Goal: Complete application form: Complete application form

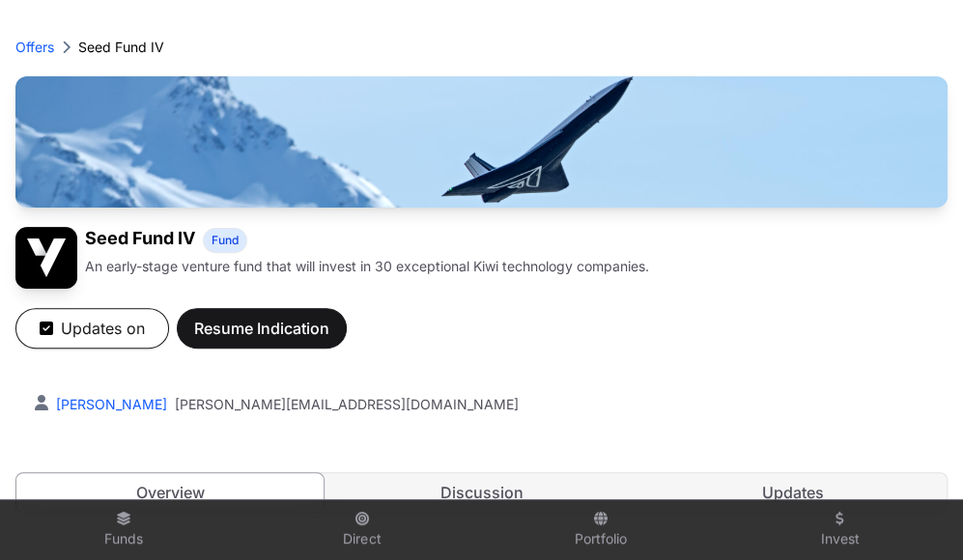
scroll to position [174, 0]
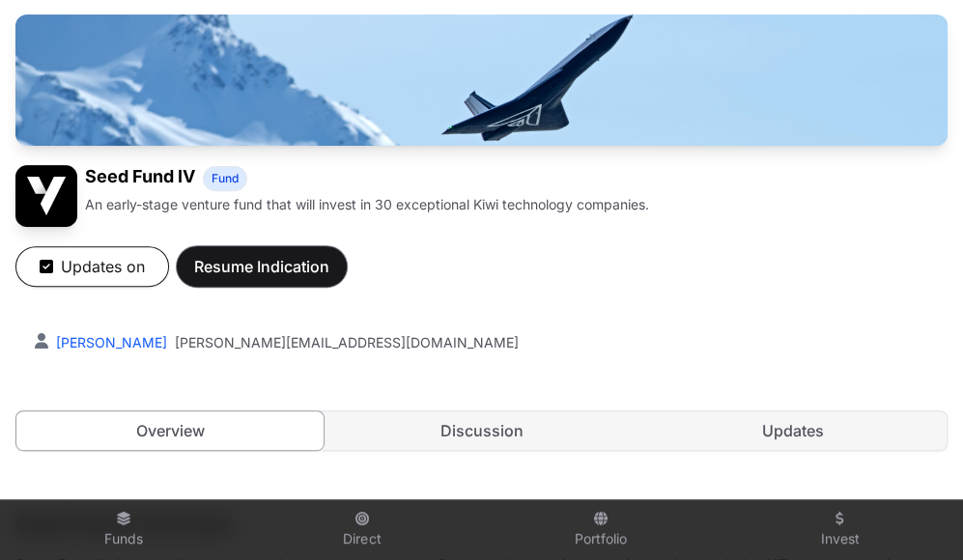
click at [243, 258] on span "Resume Indication" at bounding box center [261, 266] width 135 height 23
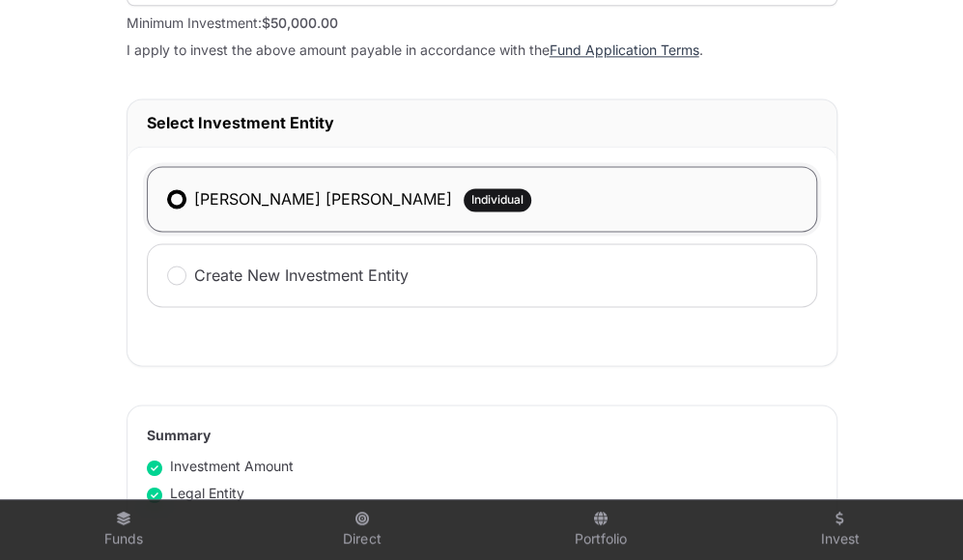
scroll to position [1184, 0]
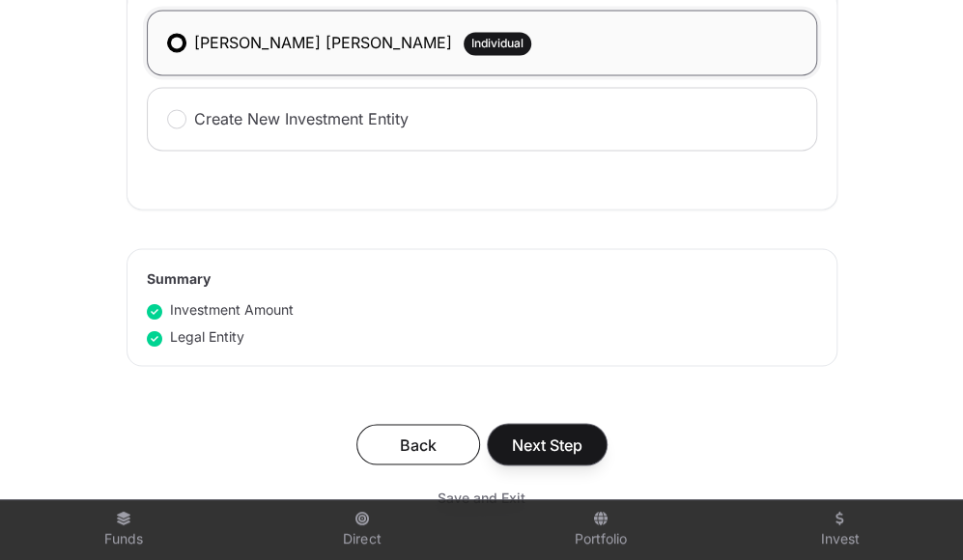
click at [531, 447] on span "Next Step" at bounding box center [547, 444] width 71 height 23
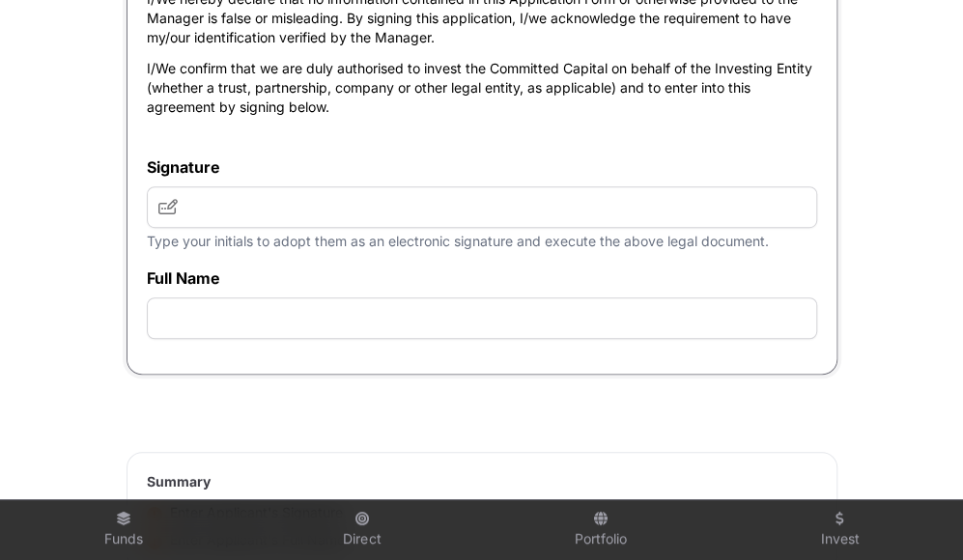
scroll to position [6101, 0]
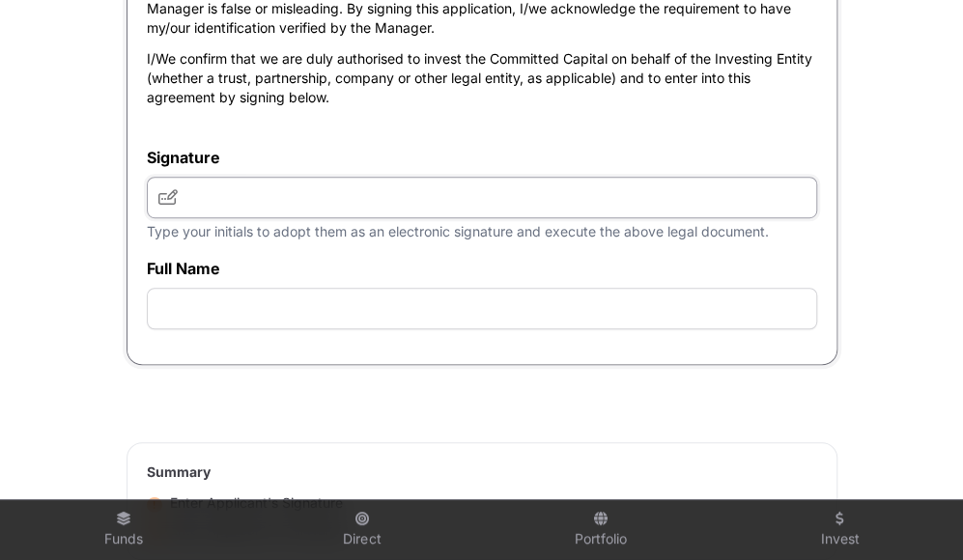
click at [329, 218] on input "text" at bounding box center [482, 198] width 670 height 42
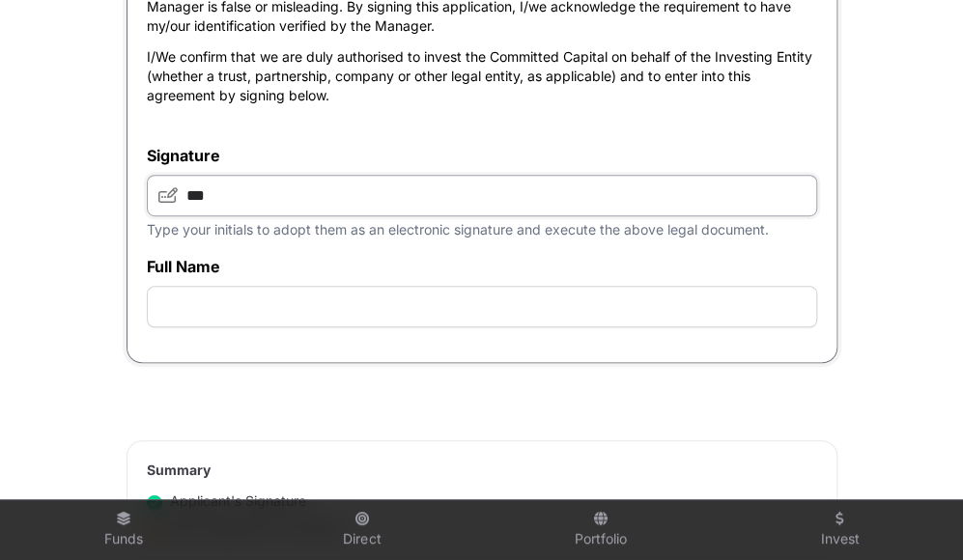
scroll to position [6103, 0]
type input "***"
click at [265, 327] on input "text" at bounding box center [482, 307] width 670 height 42
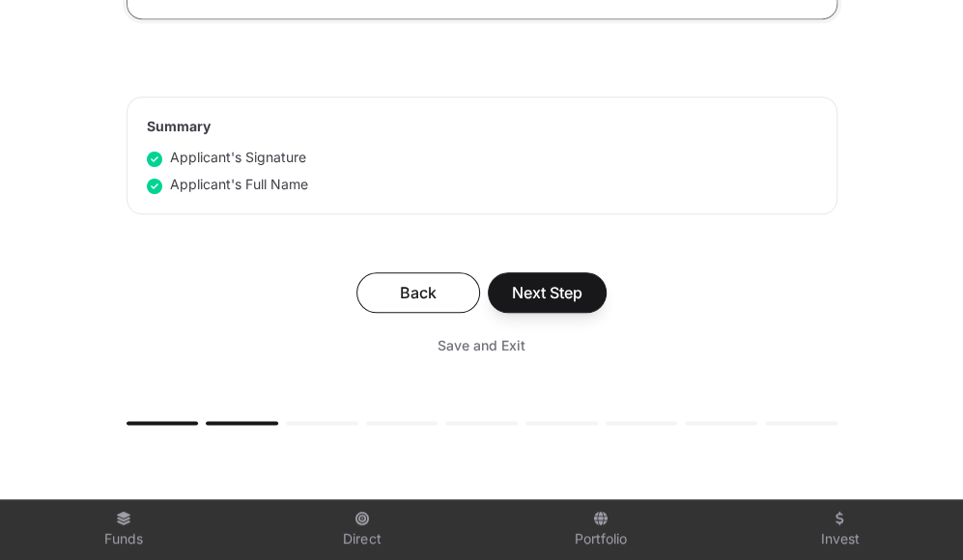
scroll to position [6474, 0]
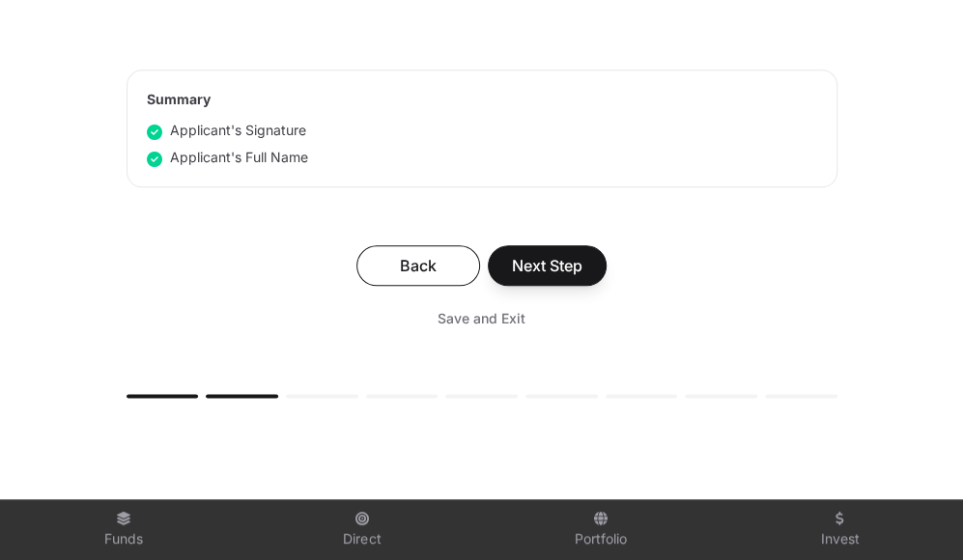
type input "**********"
click at [541, 277] on span "Next Step" at bounding box center [547, 265] width 71 height 23
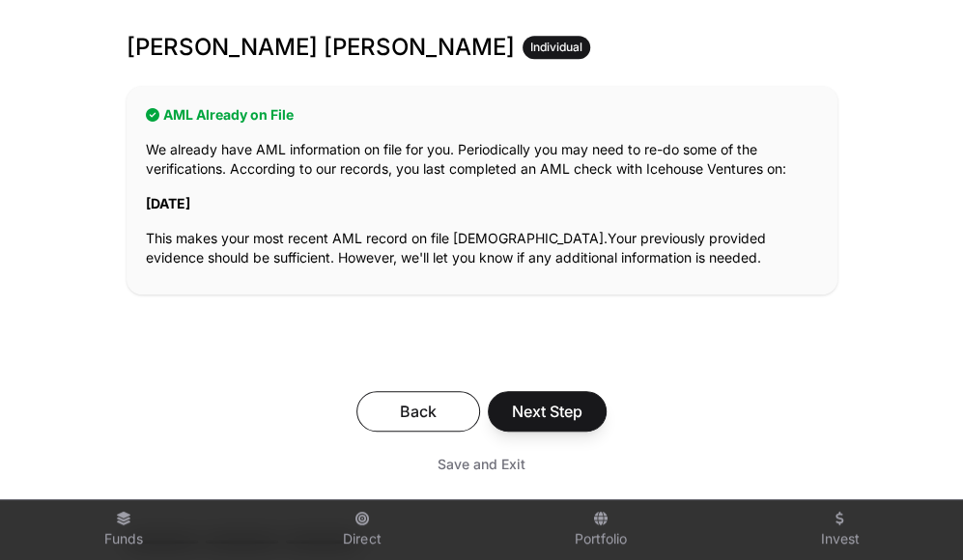
scroll to position [361, 0]
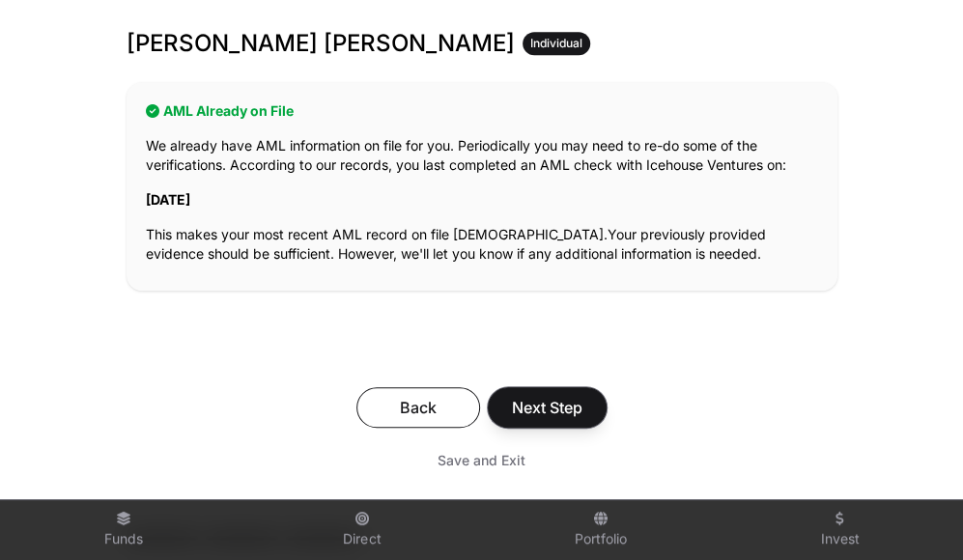
click at [551, 410] on span "Next Step" at bounding box center [547, 407] width 71 height 23
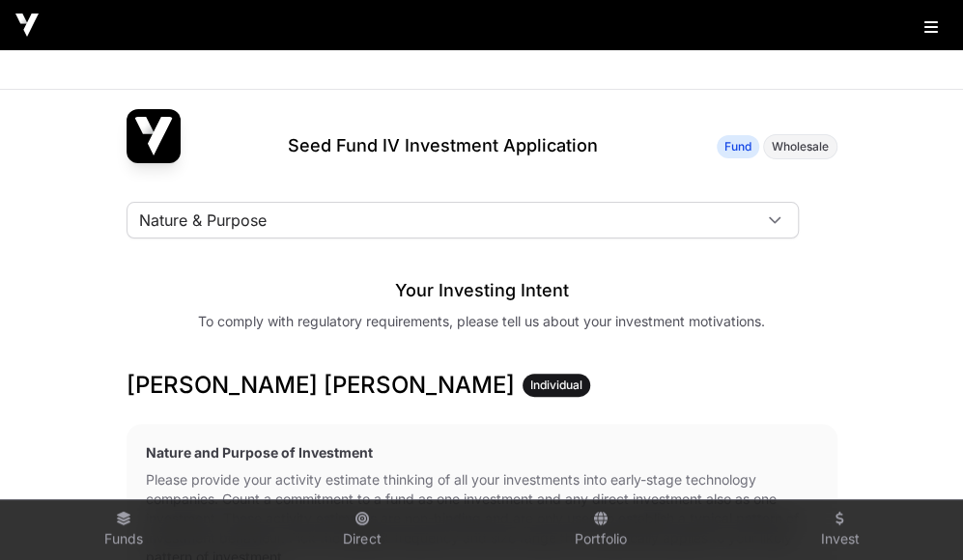
click at [769, 213] on icon at bounding box center [775, 220] width 14 height 14
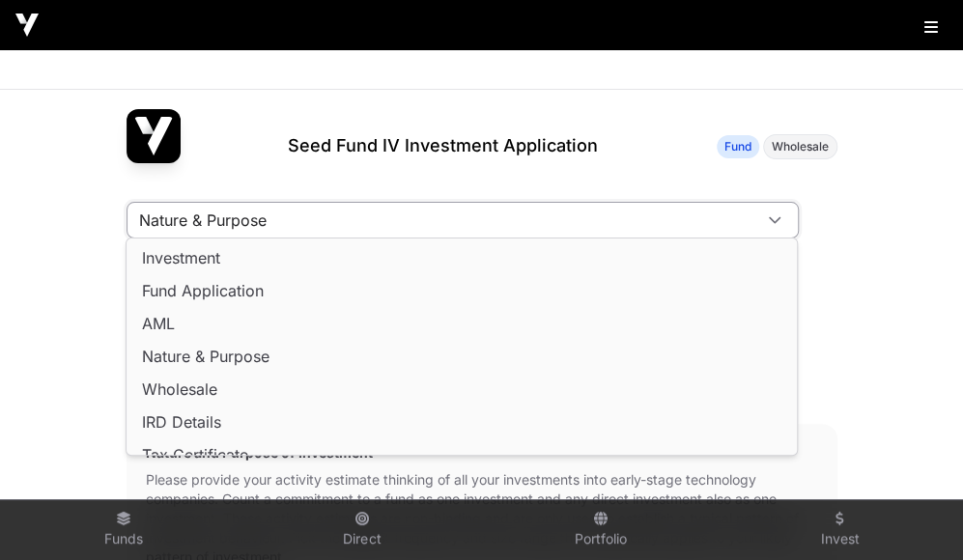
click at [823, 305] on div "Your Investing Intent To comply with regulatory requirements, please tell us ab…" at bounding box center [482, 294] width 711 height 73
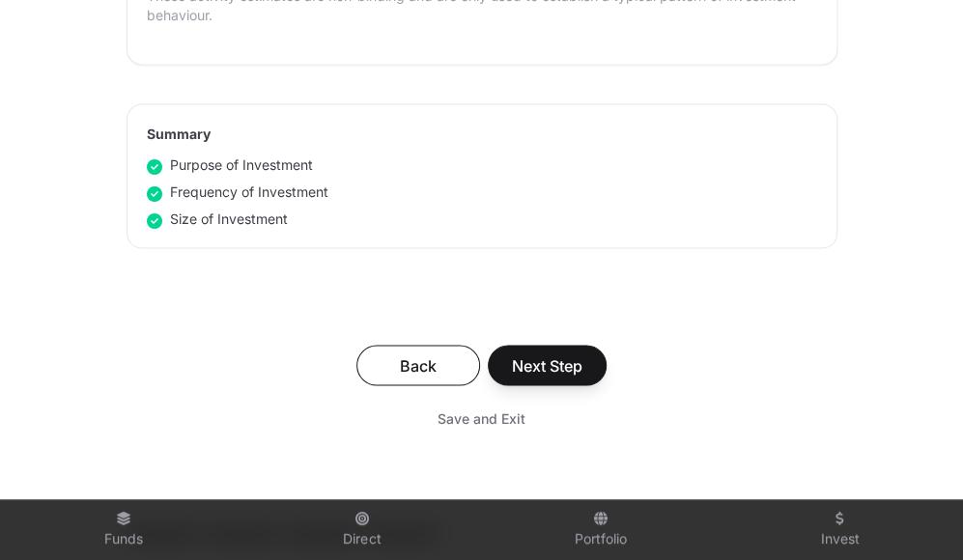
scroll to position [1337, 0]
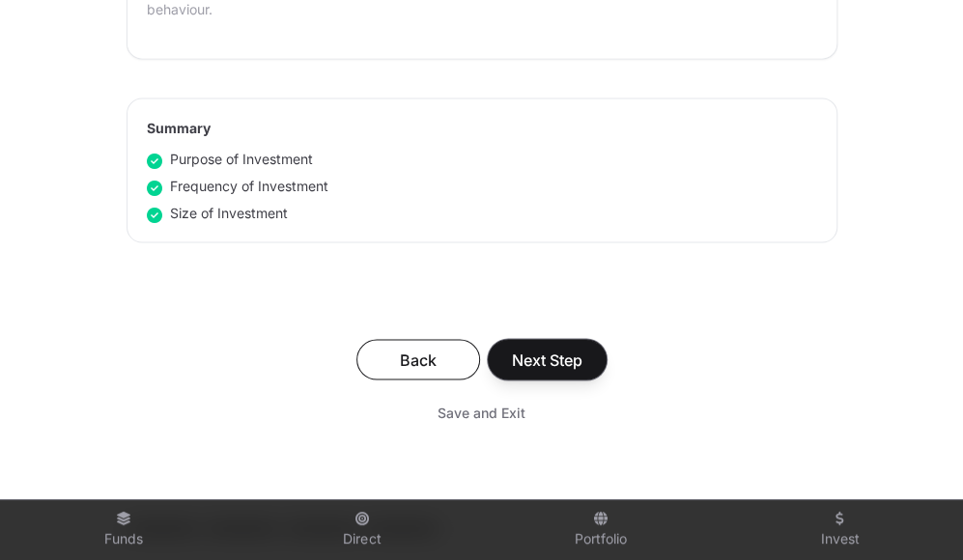
click at [551, 348] on span "Next Step" at bounding box center [547, 359] width 71 height 23
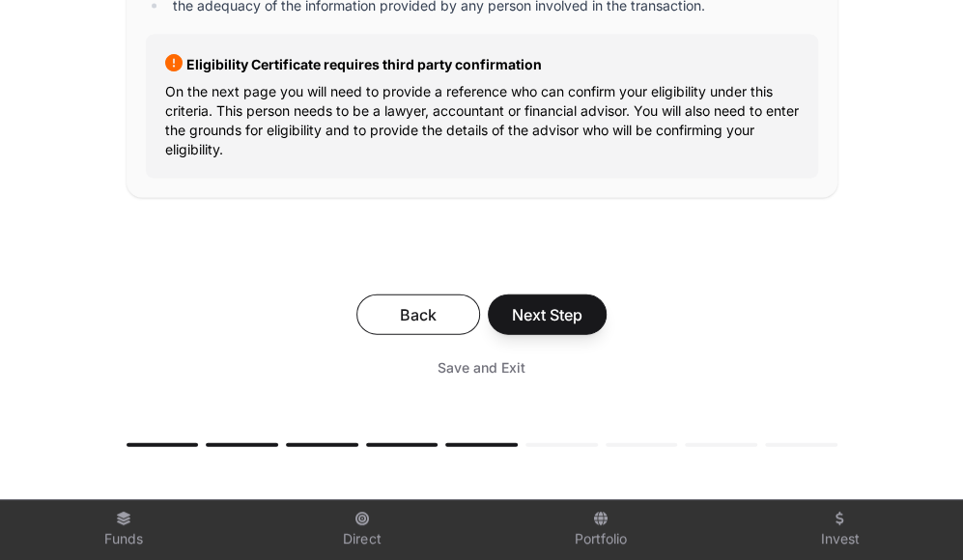
scroll to position [4535, 0]
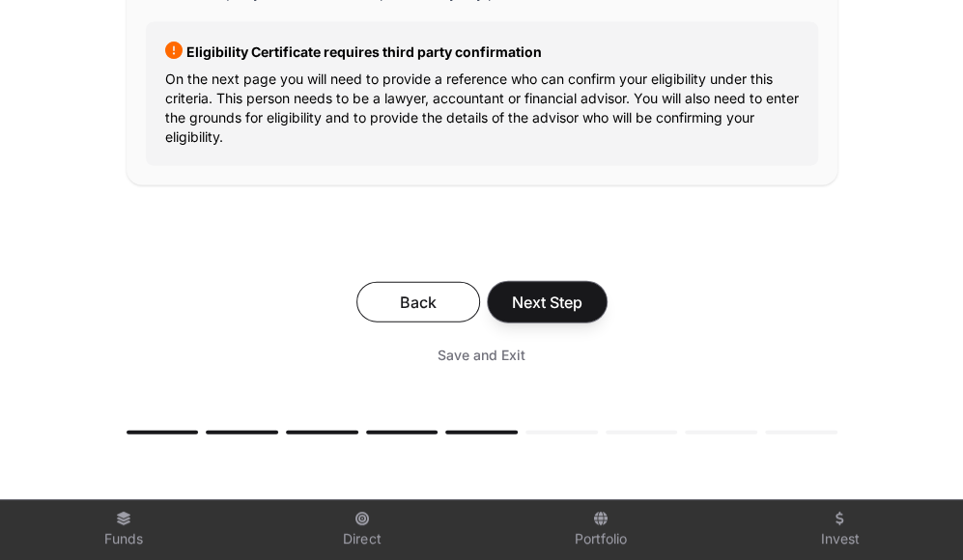
click at [535, 302] on button "Next Step" at bounding box center [547, 302] width 119 height 41
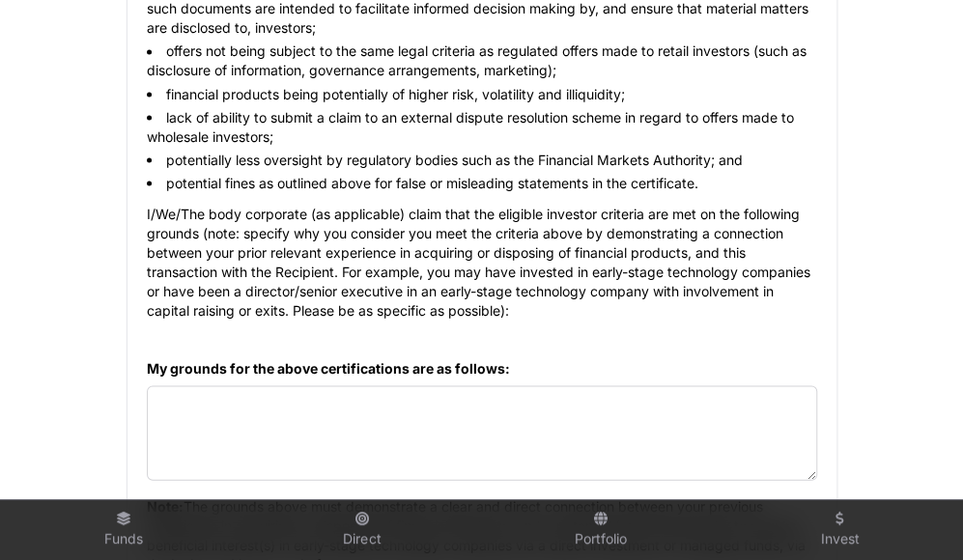
scroll to position [1372, 0]
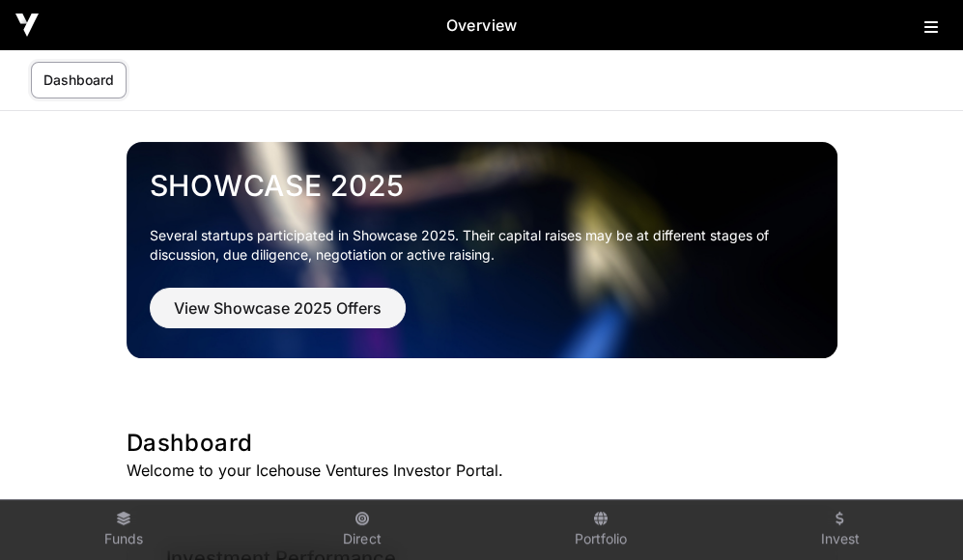
click at [89, 81] on link "Dashboard" at bounding box center [79, 80] width 96 height 37
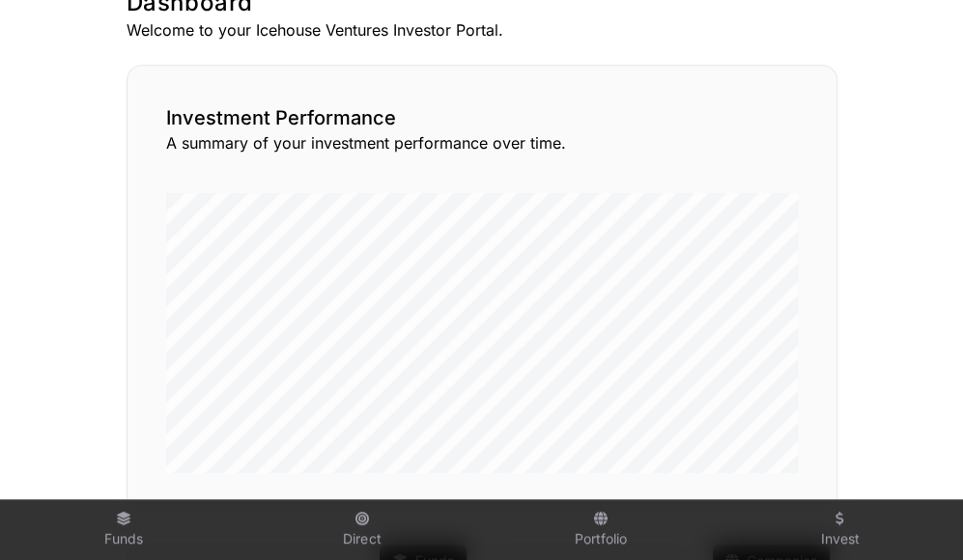
scroll to position [471, 0]
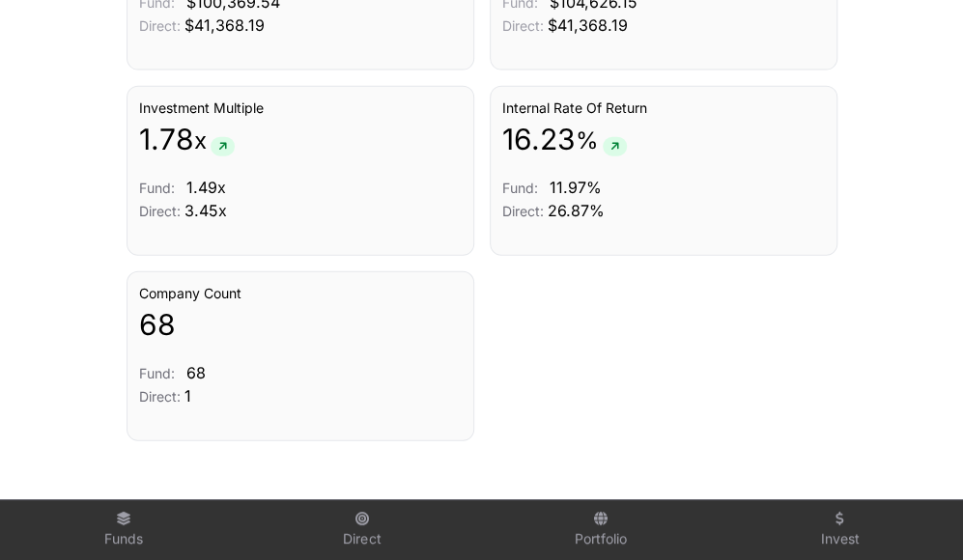
scroll to position [1732, 0]
